Goal: Task Accomplishment & Management: Complete application form

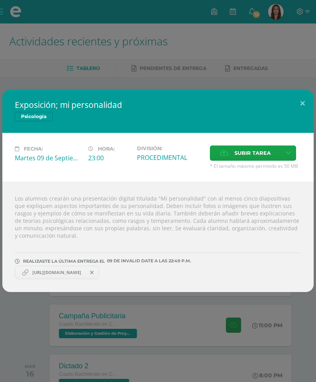
scroll to position [0, 13]
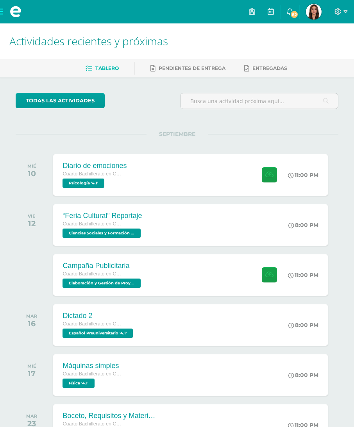
scroll to position [0, 13]
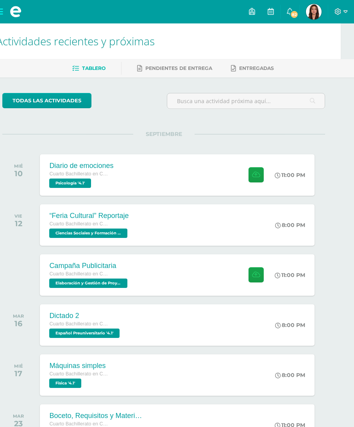
click at [212, 179] on div "Diario de emociones Cuarto Bachillerato en Ciencias y Letras Psicología '4.1' 1…" at bounding box center [177, 174] width 274 height 41
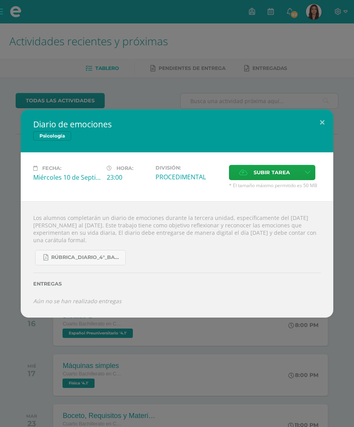
click at [283, 167] on span "Subir tarea" at bounding box center [271, 172] width 36 height 14
click at [0, 0] on input "Subir tarea" at bounding box center [0, 0] width 0 height 0
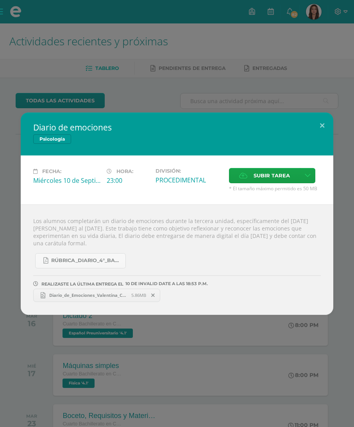
click at [122, 293] on link "Diario_de_Emociones_Valentina_Creativo - 1.png 5.86MB" at bounding box center [96, 295] width 127 height 13
click at [278, 174] on span "Subir tarea" at bounding box center [271, 175] width 36 height 14
click at [0, 0] on input "Subir tarea" at bounding box center [0, 0] width 0 height 0
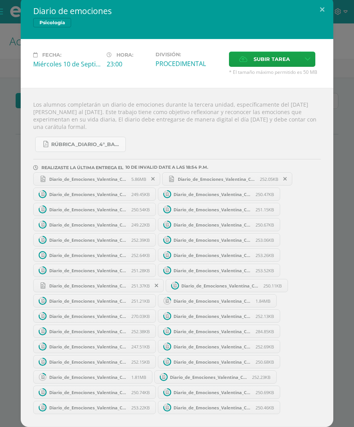
scroll to position [7, 0]
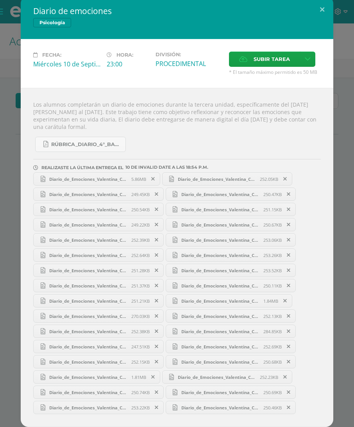
click at [348, 154] on div "Diario de emociones Psicología Fecha: Miércoles 10 de Septiembre Hora: 23:00 Di…" at bounding box center [177, 211] width 348 height 431
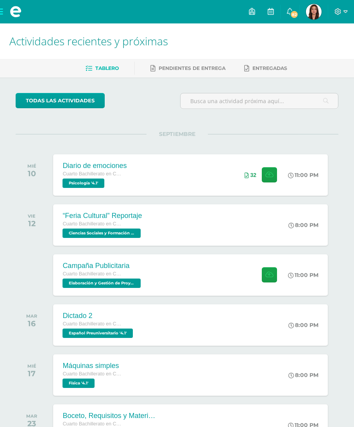
click at [210, 175] on div "Diario de emociones Cuarto Bachillerato en Ciencias y Letras Psicología '4.1' 1…" at bounding box center [190, 174] width 274 height 41
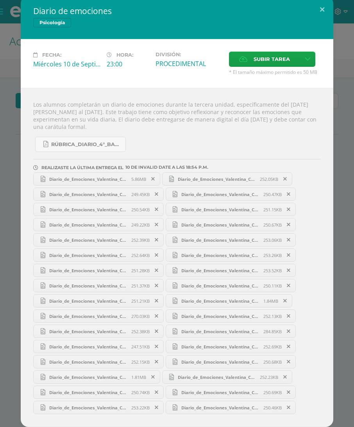
click at [51, 179] on span "Diario_de_Emociones_Valentina_Creativo - 1.png" at bounding box center [88, 179] width 86 height 6
click at [68, 192] on span "Diario_de_Emociones_Valentina_Creativo - 31.png" at bounding box center [88, 194] width 86 height 6
click at [189, 176] on span "Diario_de_Emociones_Valentina_Creativo - 12.png" at bounding box center [217, 179] width 86 height 6
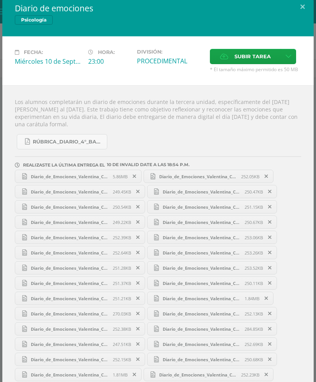
click at [287, 55] on icon at bounding box center [289, 56] width 6 height 7
click at [258, 72] on span "Subir enlace" at bounding box center [255, 73] width 33 height 7
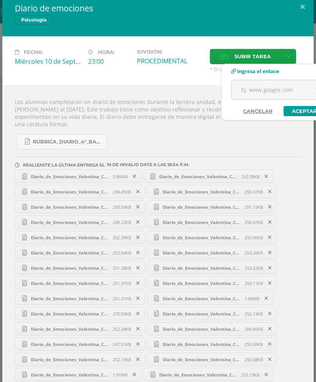
click at [262, 89] on input "text" at bounding box center [281, 89] width 98 height 19
paste input "https://www.canva.com/design/DAGyoIt9PFU/Djnj0zld8W-pFAN__ouUaA/edit?utm_conten…"
type input "https://www.canva.com/design/DAGyoIt9PFU/Djnj0zld8W-pFAN__ouUaA/edit?utm_conten…"
click at [299, 113] on link "Aceptar" at bounding box center [305, 111] width 42 height 10
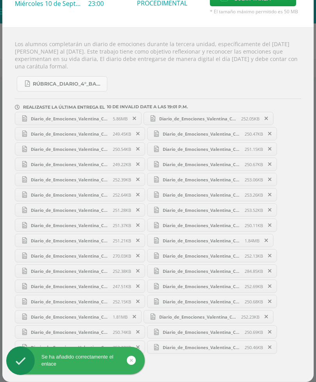
scroll to position [67, 0]
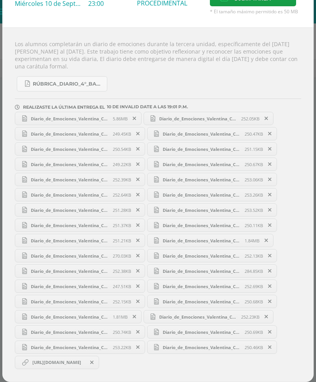
click at [77, 364] on span "https://www.canva.com/design/DAGyoIt9PFU/Djnj0zld8W-pFAN__ouUaA/edit?utm_conten…" at bounding box center [57, 362] width 57 height 6
click at [62, 364] on span "https://www.canva.com/design/DAGyoIt9PFU/Djnj0zld8W-pFAN__ouUaA/edit?utm_conten…" at bounding box center [57, 362] width 57 height 6
click at [50, 361] on span "https://www.canva.com/design/DAGyoIt9PFU/Djnj0zld8W-pFAN__ouUaA/edit?utm_conten…" at bounding box center [57, 362] width 57 height 6
click at [76, 359] on span "https://www.canva.com/design/DAGyoIt9PFU/Djnj0zld8W-pFAN__ouUaA/edit?utm_conten…" at bounding box center [57, 362] width 57 height 6
click at [75, 359] on span "https://www.canva.com/design/DAGyoIt9PFU/Djnj0zld8W-pFAN__ouUaA/edit?utm_conten…" at bounding box center [57, 362] width 57 height 6
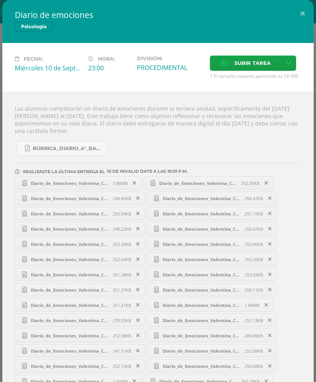
scroll to position [0, 0]
click at [286, 63] on icon at bounding box center [289, 63] width 6 height 7
click at [281, 79] on link "Subir enlace" at bounding box center [261, 81] width 78 height 12
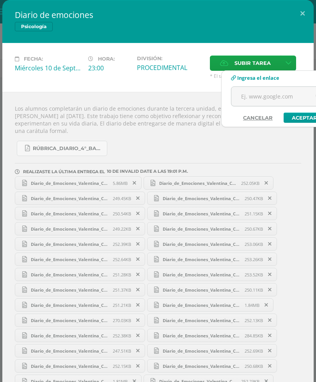
click at [270, 96] on input "text" at bounding box center [281, 96] width 98 height 19
paste input "https://www.canva.com/design/DAGyoIt9PFU/Djnj0zld8W-pFAN__ouUaA/edit?utm_conten…"
type input "https://www.canva.com/design/DAGyoIt9PFU/Djnj0zld8W-pFAN__ouUaA/edit?utm_conten…"
click at [300, 118] on link "Aceptar" at bounding box center [305, 117] width 42 height 10
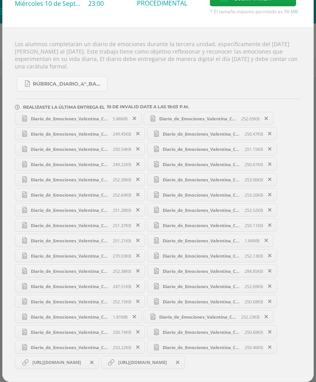
scroll to position [67, 0]
click at [46, 377] on div "Los alumnos completarán un diario de emociones durante la tercera unidad, espec…" at bounding box center [158, 204] width 312 height 354
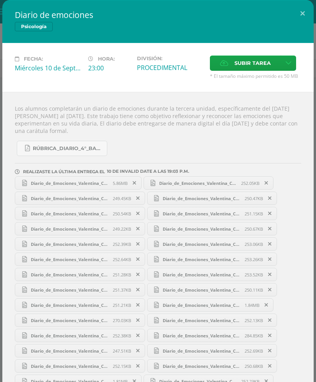
scroll to position [0, 0]
click at [301, 13] on button at bounding box center [303, 13] width 22 height 27
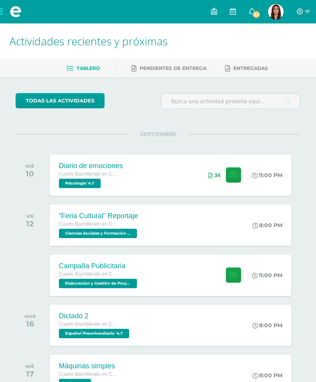
click at [51, 376] on div "Máquinas simples Cuarto Bachillerato en Ciencias y Letras Física '4.1'" at bounding box center [88, 374] width 77 height 41
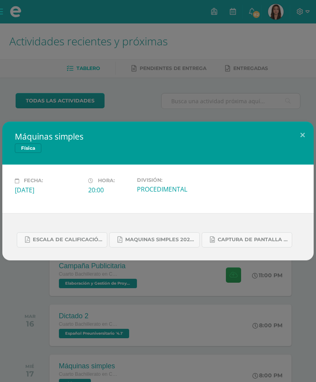
click at [19, 288] on div "Máquinas simples Física Fecha: Miércoles 17 de Septiembre Hora: 20:00 División:" at bounding box center [158, 191] width 316 height 382
